Goal: Task Accomplishment & Management: Complete application form

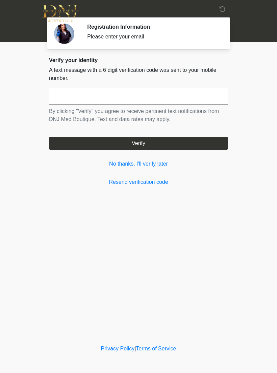
click at [65, 93] on input "text" at bounding box center [138, 96] width 179 height 17
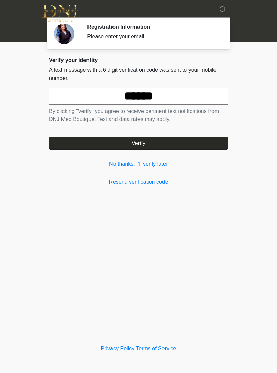
type input "******"
click at [65, 142] on button "Verify" at bounding box center [138, 143] width 179 height 13
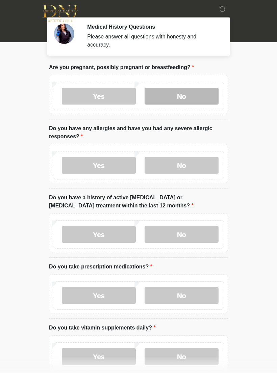
click at [178, 94] on label "No" at bounding box center [181, 96] width 74 height 17
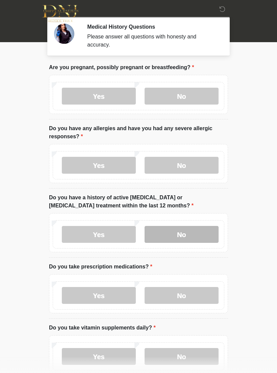
click at [169, 232] on label "No" at bounding box center [181, 234] width 74 height 17
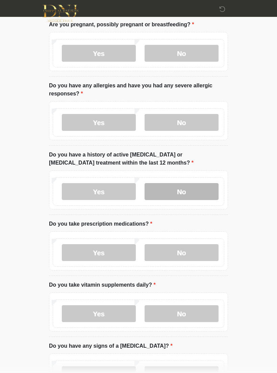
scroll to position [45, 0]
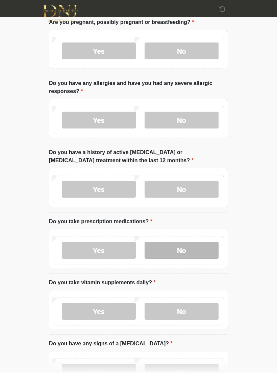
click at [169, 248] on label "No" at bounding box center [181, 250] width 74 height 17
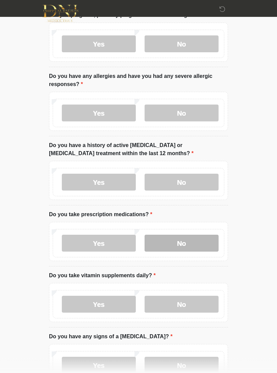
scroll to position [94, 0]
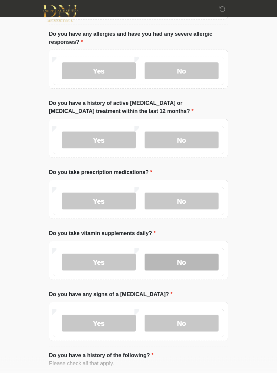
click at [167, 260] on label "No" at bounding box center [181, 262] width 74 height 17
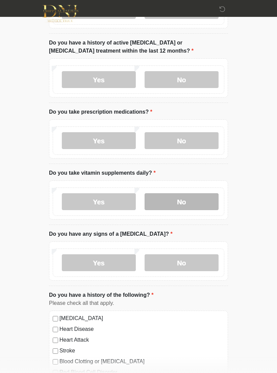
scroll to position [154, 0]
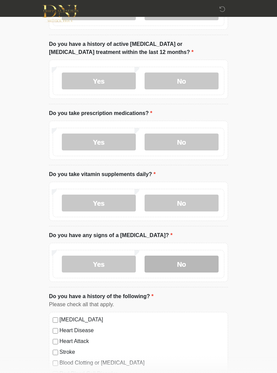
click at [169, 263] on label "No" at bounding box center [181, 264] width 74 height 17
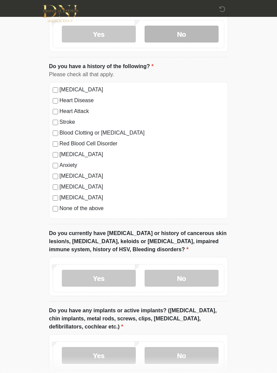
scroll to position [381, 0]
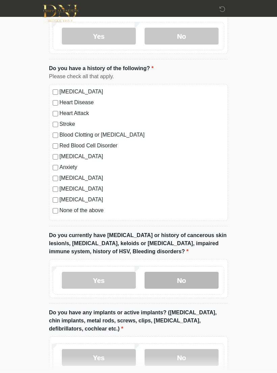
click at [171, 278] on label "No" at bounding box center [181, 280] width 74 height 17
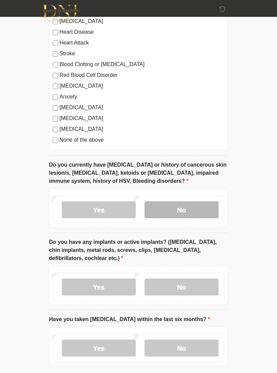
scroll to position [452, 0]
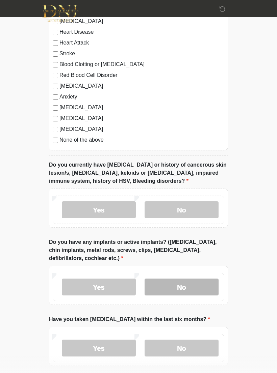
click at [173, 285] on label "No" at bounding box center [181, 287] width 74 height 17
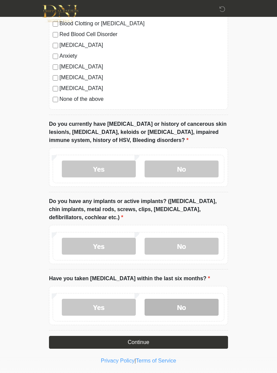
click at [166, 304] on label "No" at bounding box center [181, 307] width 74 height 17
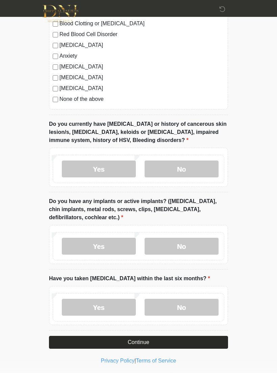
click at [118, 338] on button "Continue" at bounding box center [138, 342] width 179 height 13
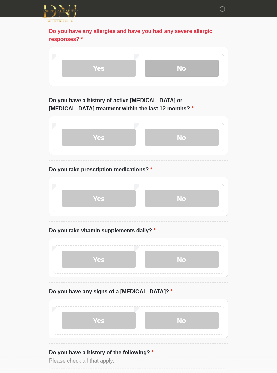
click at [178, 69] on label "No" at bounding box center [181, 68] width 74 height 17
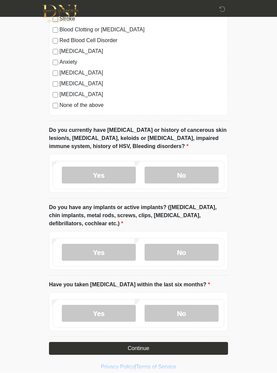
scroll to position [493, 0]
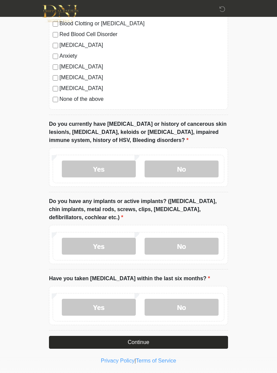
click at [122, 341] on button "Continue" at bounding box center [138, 342] width 179 height 13
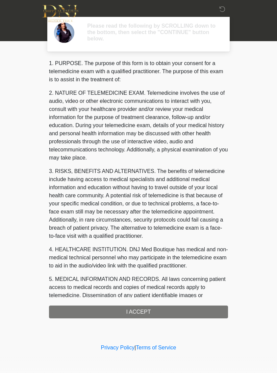
scroll to position [0, 0]
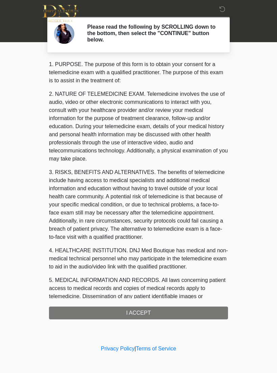
click at [91, 319] on div "1. PURPOSE. The purpose of this form is to obtain your consent for a telemedici…" at bounding box center [138, 189] width 179 height 259
click at [95, 316] on div "1. PURPOSE. The purpose of this form is to obtain your consent for a telemedici…" at bounding box center [138, 189] width 179 height 259
click at [110, 312] on div "1. PURPOSE. The purpose of this form is to obtain your consent for a telemedici…" at bounding box center [138, 189] width 179 height 259
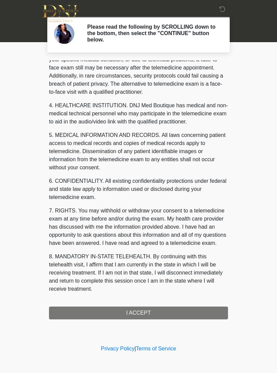
click at [118, 308] on div "1. PURPOSE. The purpose of this form is to obtain your consent for a telemedici…" at bounding box center [138, 189] width 179 height 259
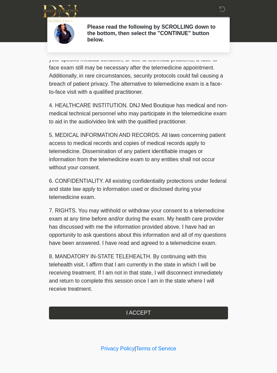
click at [118, 308] on button "I ACCEPT" at bounding box center [138, 313] width 179 height 13
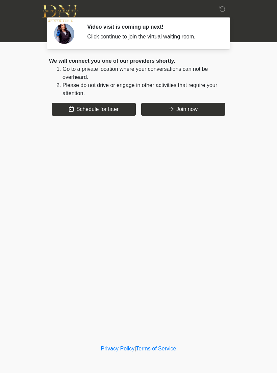
click at [86, 34] on div "Video visit is coming up next! Click continue to join the virtual waiting room.…" at bounding box center [152, 33] width 141 height 19
click at [159, 109] on button "Join now" at bounding box center [183, 109] width 84 height 13
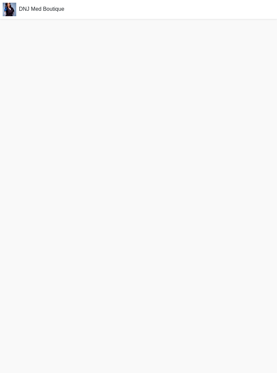
click at [159, 107] on div at bounding box center [138, 196] width 277 height 354
